Goal: Book appointment/travel/reservation

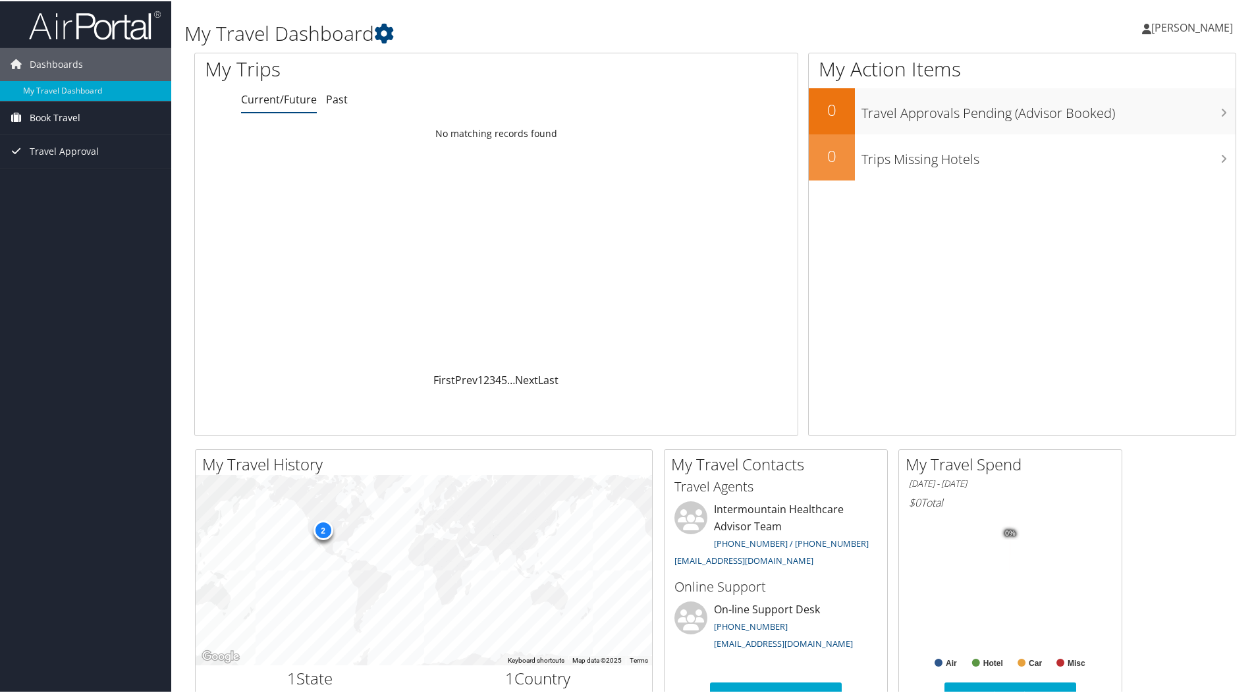
click at [70, 120] on span "Book Travel" at bounding box center [55, 116] width 51 height 33
click at [68, 161] on link "Book/Manage Online Trips" at bounding box center [85, 163] width 171 height 20
click at [1169, 23] on span "[PERSON_NAME]" at bounding box center [1192, 26] width 82 height 14
click at [1122, 118] on link "View Travel Profile" at bounding box center [1156, 117] width 147 height 22
click at [64, 155] on link "Book/Manage Online Trips" at bounding box center [85, 163] width 171 height 20
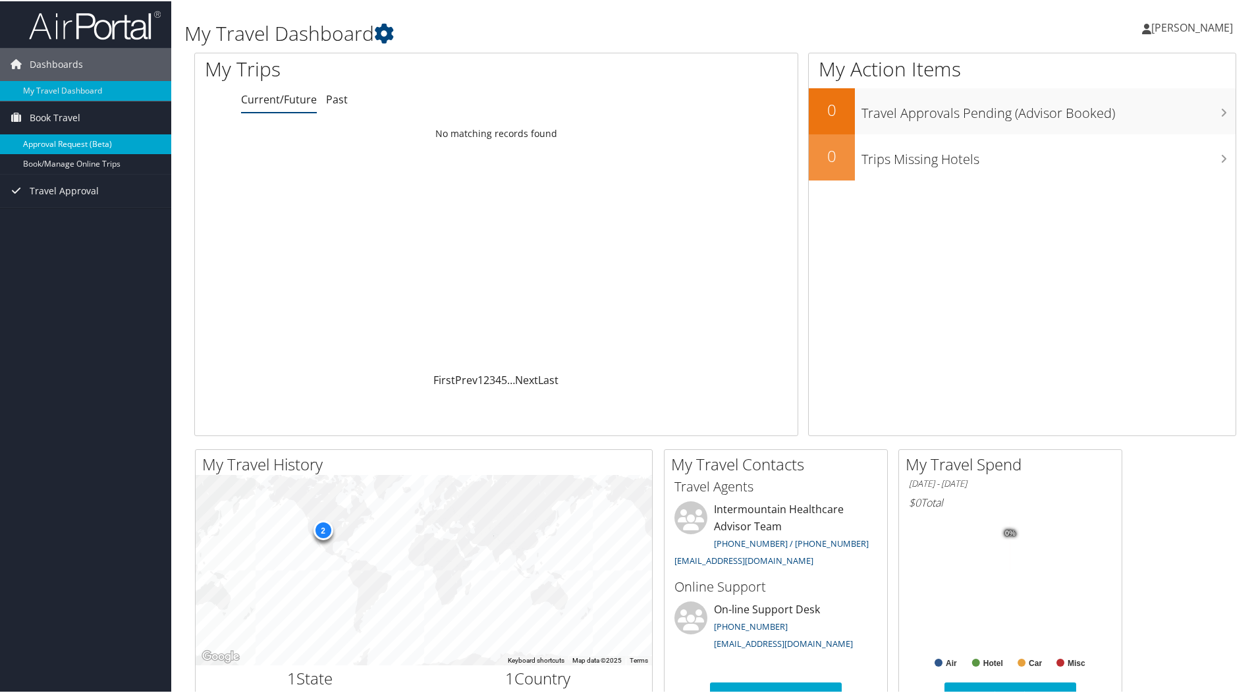
click at [76, 143] on link "Approval Request (Beta)" at bounding box center [85, 143] width 171 height 20
